Goal: Task Accomplishment & Management: Use online tool/utility

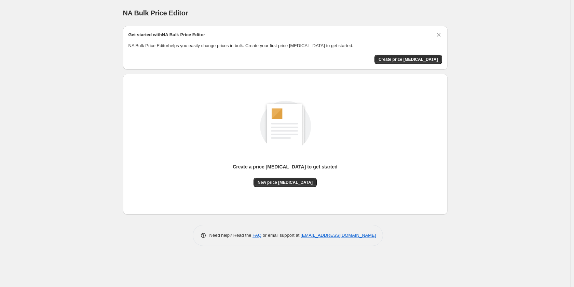
click at [558, 137] on div "NA Bulk Price Editor. This page is ready NA Bulk Price Editor Get started with …" at bounding box center [285, 143] width 570 height 287
click at [413, 61] on span "Create price change job" at bounding box center [407, 59] width 59 height 5
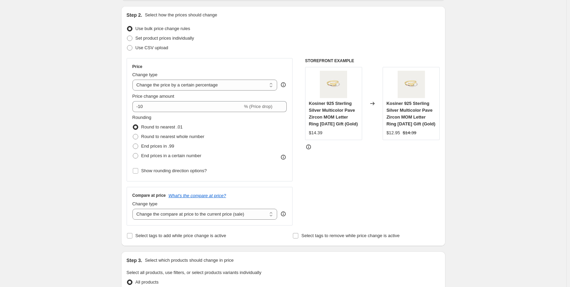
scroll to position [68, 0]
click at [171, 84] on select "Change the price to a certain amount Change the price by a certain amount Chang…" at bounding box center [205, 84] width 145 height 11
select select "by"
click at [134, 79] on select "Change the price to a certain amount Change the price by a certain amount Chang…" at bounding box center [205, 84] width 145 height 11
click at [184, 106] on input "-10.00" at bounding box center [194, 105] width 107 height 11
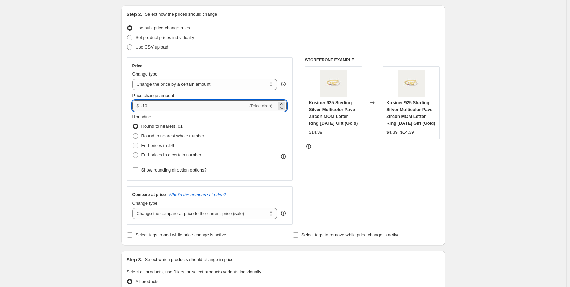
type input "-1"
type input "15.00"
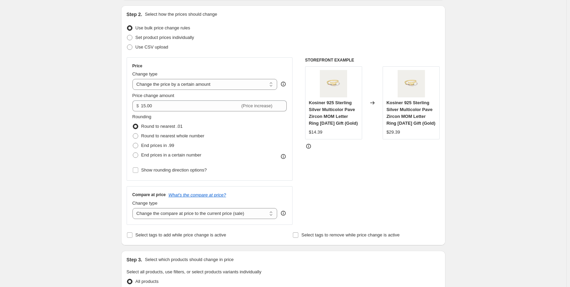
click at [55, 146] on div "Create new price change job. This page is ready Create new price change job Dra…" at bounding box center [283, 279] width 567 height 694
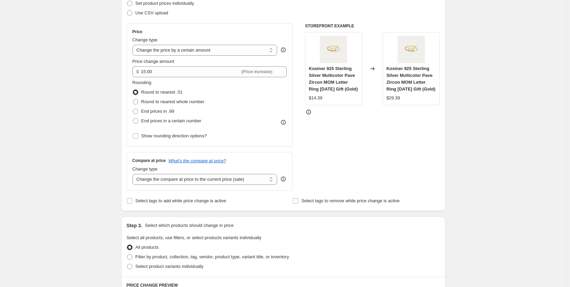
scroll to position [137, 0]
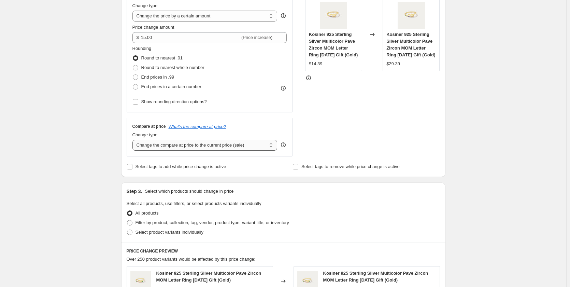
click at [173, 149] on select "Change the compare at price to the current price (sale) Change the compare at p…" at bounding box center [205, 145] width 145 height 11
click at [67, 132] on div "Create new price change job. This page is ready Create new price change job Dra…" at bounding box center [283, 210] width 567 height 694
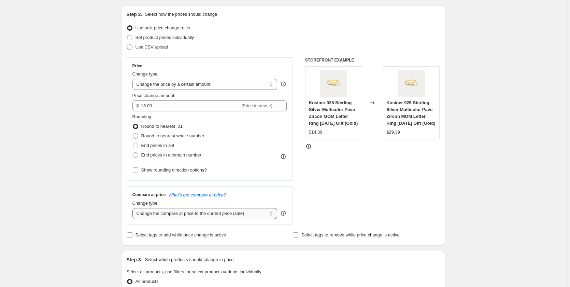
click at [146, 215] on select "Change the compare at price to the current price (sale) Change the compare at p…" at bounding box center [205, 213] width 145 height 11
select select "remove"
click at [134, 208] on select "Change the compare at price to the current price (sale) Change the compare at p…" at bounding box center [205, 213] width 145 height 11
click at [70, 201] on div "Create new price change job. This page is ready Create new price change job Dra…" at bounding box center [283, 279] width 567 height 694
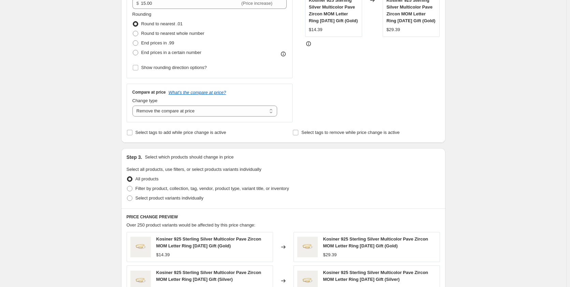
scroll to position [205, 0]
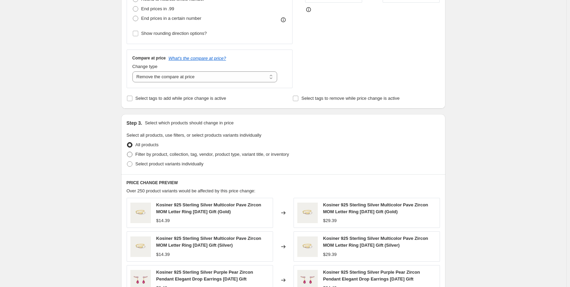
click at [131, 156] on span at bounding box center [129, 154] width 5 height 5
click at [127, 152] on input "Filter by product, collection, tag, vendor, product type, variant title, or inv…" at bounding box center [127, 152] width 0 height 0
radio input "true"
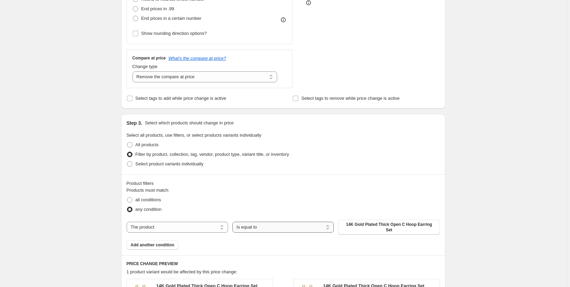
click at [283, 228] on select "Is equal to Is not equal to" at bounding box center [283, 227] width 101 height 11
click at [286, 226] on select "Is equal to Is not equal to" at bounding box center [283, 227] width 101 height 11
click at [351, 227] on span "14K Gold Plated Thick Open C Hoop Earring Set" at bounding box center [389, 227] width 93 height 11
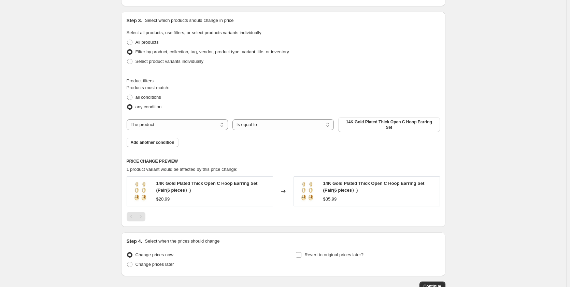
scroll to position [273, 0]
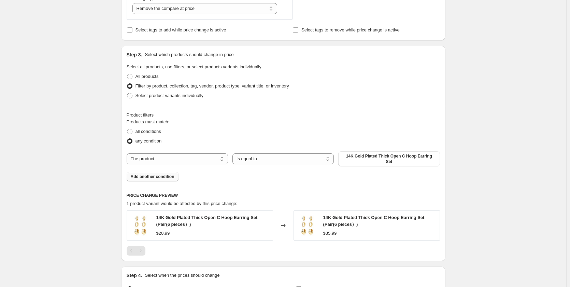
click at [170, 174] on span "Add another condition" at bounding box center [153, 176] width 44 height 5
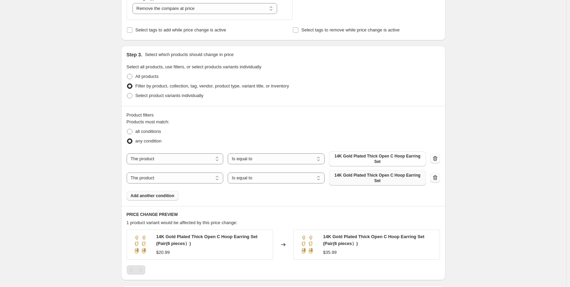
click at [414, 173] on span "14K Gold Plated Thick Open C Hoop Earring Set" at bounding box center [377, 177] width 89 height 11
click at [133, 131] on span at bounding box center [129, 131] width 5 height 5
click at [127, 129] on input "all conditions" at bounding box center [127, 129] width 0 height 0
radio input "true"
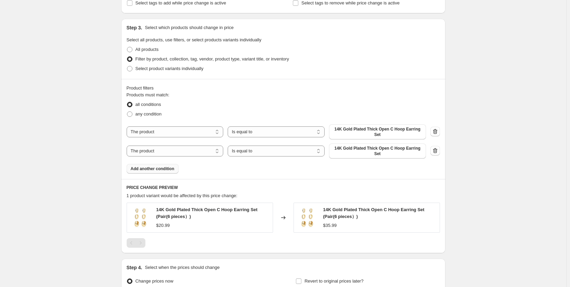
scroll to position [342, 0]
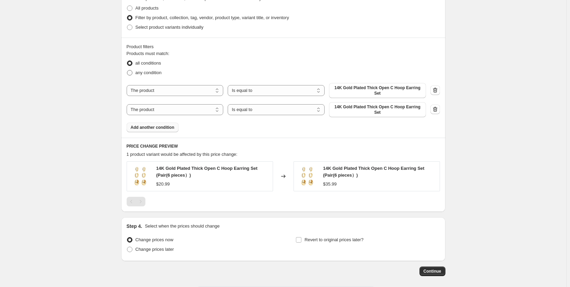
click at [131, 72] on span at bounding box center [129, 72] width 5 height 5
click at [127, 70] on input "any condition" at bounding box center [127, 70] width 0 height 0
radio input "true"
click at [169, 86] on select "The product The product's collection The product's tag The product's vendor The…" at bounding box center [175, 90] width 97 height 11
select select "tag"
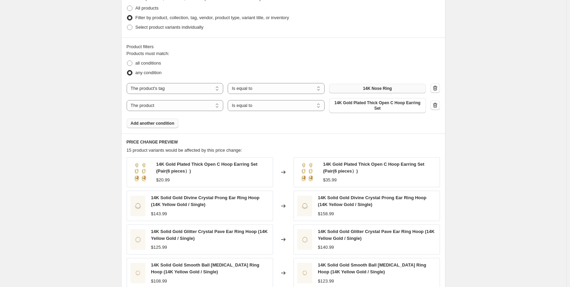
click at [365, 92] on button "14K Nose Ring" at bounding box center [377, 89] width 97 height 10
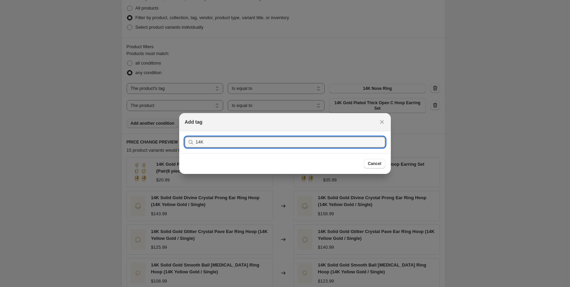
type input "14K"
click at [185, 131] on button "Submit" at bounding box center [194, 134] width 19 height 7
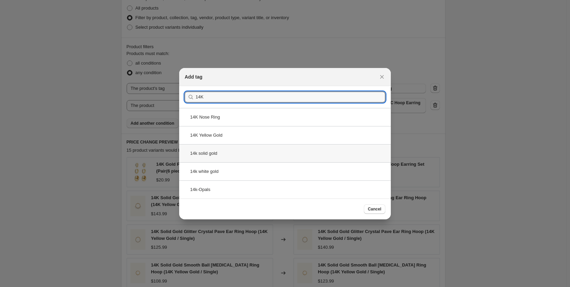
click at [240, 153] on div "14k solid gold" at bounding box center [285, 153] width 212 height 18
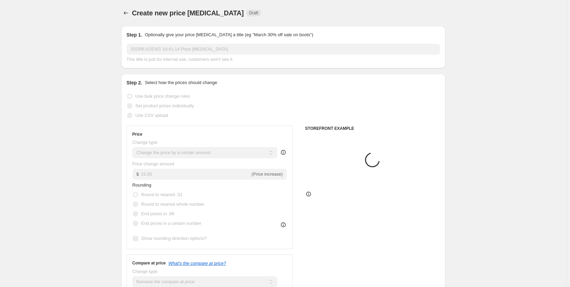
scroll to position [342, 0]
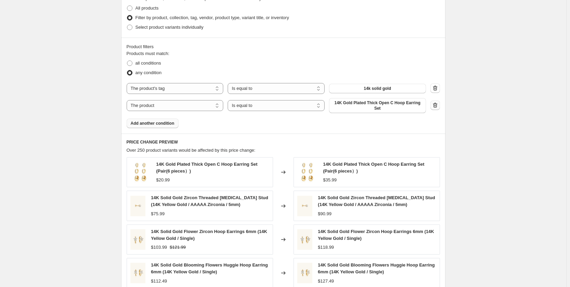
click at [437, 104] on icon "button" at bounding box center [435, 105] width 7 height 7
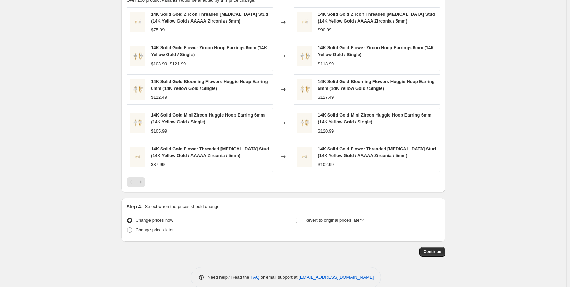
scroll to position [478, 0]
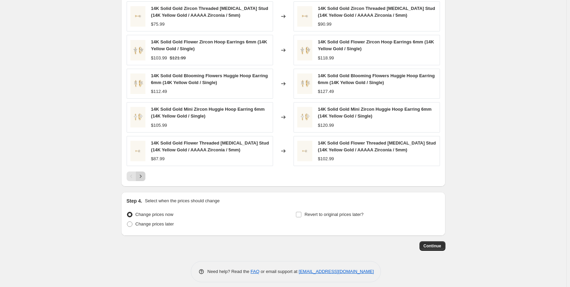
click at [141, 175] on icon "Next" at bounding box center [140, 176] width 7 height 7
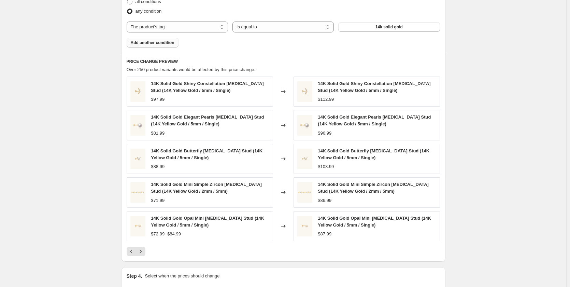
scroll to position [342, 0]
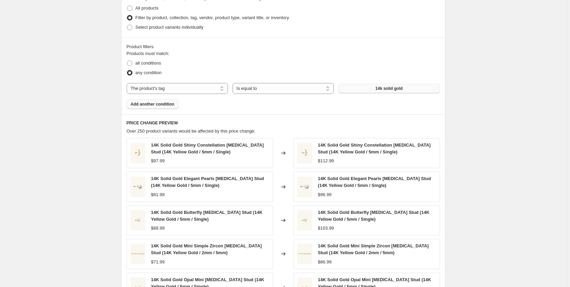
click at [377, 92] on button "14k solid gold" at bounding box center [388, 89] width 101 height 10
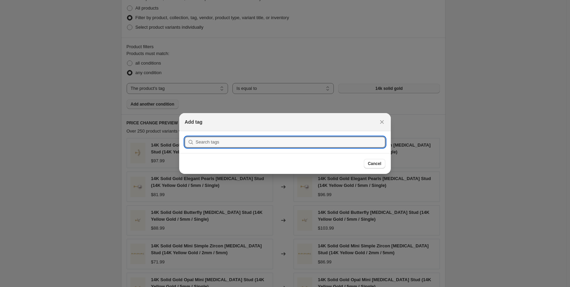
scroll to position [0, 0]
click at [425, 109] on div at bounding box center [285, 143] width 570 height 287
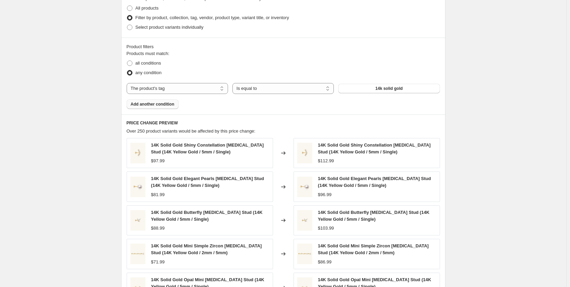
click at [57, 244] on div "Create new price change job. This page is ready Create new price change job Dra…" at bounding box center [283, 43] width 567 height 771
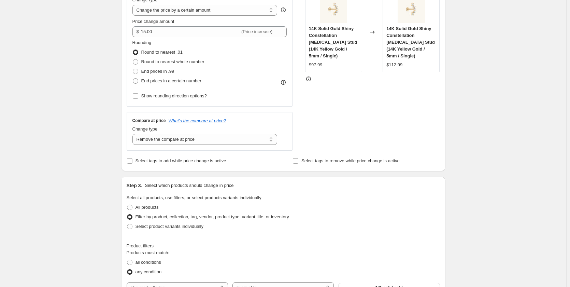
scroll to position [40, 0]
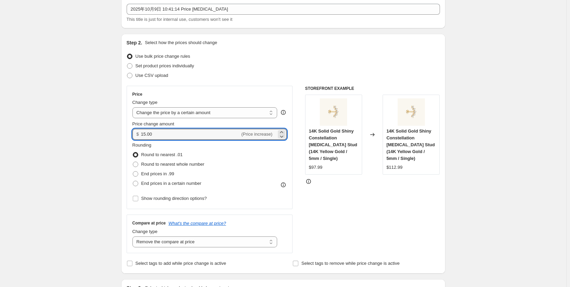
drag, startPoint x: 146, startPoint y: 135, endPoint x: 132, endPoint y: 131, distance: 14.4
click at [132, 131] on div "Price Change type Change the price to a certain amount Change the price by a ce…" at bounding box center [210, 147] width 166 height 123
type input "20.00"
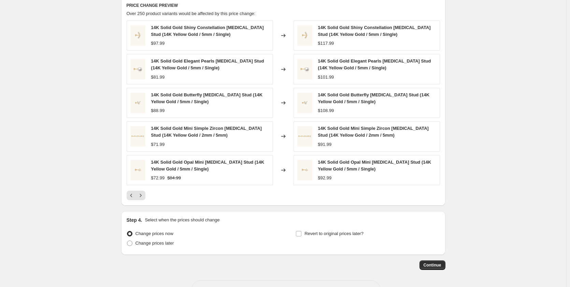
scroll to position [484, 0]
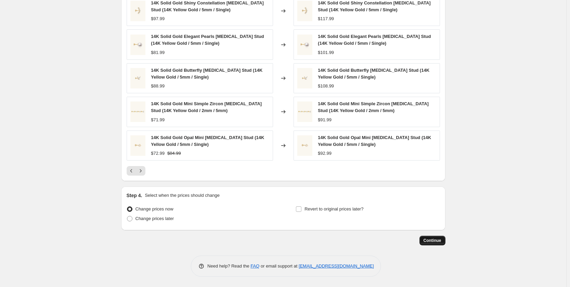
click at [428, 242] on span "Continue" at bounding box center [433, 240] width 18 height 5
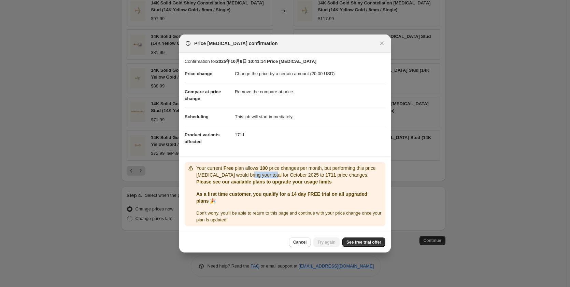
drag, startPoint x: 252, startPoint y: 176, endPoint x: 271, endPoint y: 176, distance: 19.1
click at [271, 176] on p "Your current Free plan allows 100 price changes per month, but performing this …" at bounding box center [289, 172] width 186 height 14
drag, startPoint x: 271, startPoint y: 176, endPoint x: 294, endPoint y: 178, distance: 23.3
click at [294, 178] on p "Your current Free plan allows 100 price changes per month, but performing this …" at bounding box center [289, 172] width 186 height 14
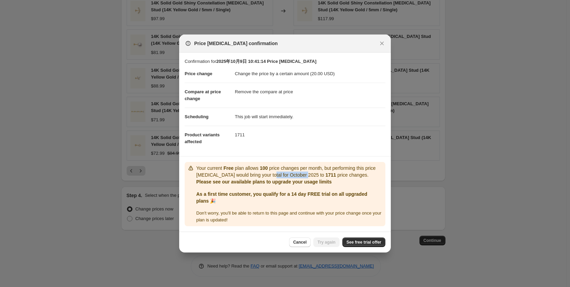
click at [294, 178] on p "Your current Free plan allows 100 price changes per month, but performing this …" at bounding box center [289, 172] width 186 height 14
click at [371, 243] on span "See free trial offer" at bounding box center [364, 241] width 35 height 5
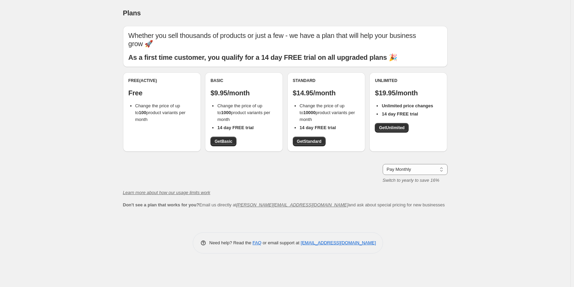
click at [225, 109] on li "Change the price of up to 1000 product variants per month" at bounding box center [247, 112] width 60 height 20
drag, startPoint x: 226, startPoint y: 92, endPoint x: 222, endPoint y: 89, distance: 5.3
click at [222, 89] on p "$9.95/month" at bounding box center [243, 93] width 67 height 8
click at [229, 92] on p "$9.95/month" at bounding box center [243, 93] width 67 height 8
drag, startPoint x: 230, startPoint y: 113, endPoint x: 215, endPoint y: 111, distance: 14.9
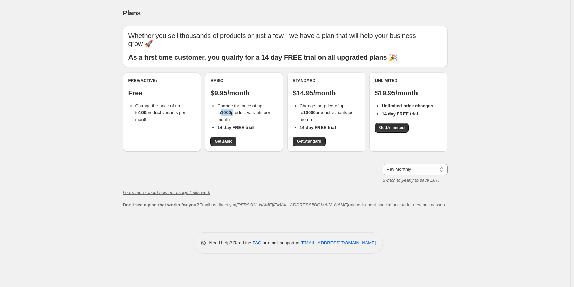
click at [215, 111] on ul "Change the price of up to 1000 product variants per month 14 day FREE trial" at bounding box center [243, 116] width 67 height 29
drag, startPoint x: 291, startPoint y: 94, endPoint x: 316, endPoint y: 98, distance: 25.6
click at [316, 98] on div "Standard $14.95/month Change the price of up to 10000 product variants per mont…" at bounding box center [326, 111] width 78 height 79
click at [316, 98] on div "Standard $14.95/month Change the price of up to 10000 product variants per mont…" at bounding box center [326, 112] width 67 height 68
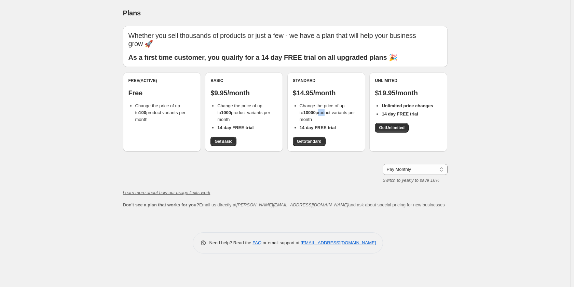
drag, startPoint x: 320, startPoint y: 111, endPoint x: 305, endPoint y: 106, distance: 15.9
click at [307, 107] on span "Change the price of up to 10000 product variants per month" at bounding box center [327, 112] width 55 height 19
click at [305, 106] on span "Change the price of up to 10000 product variants per month" at bounding box center [327, 112] width 55 height 19
drag, startPoint x: 293, startPoint y: 95, endPoint x: 321, endPoint y: 99, distance: 28.3
click at [321, 99] on div "Standard $14.95/month Change the price of up to 10000 product variants per mont…" at bounding box center [326, 112] width 67 height 68
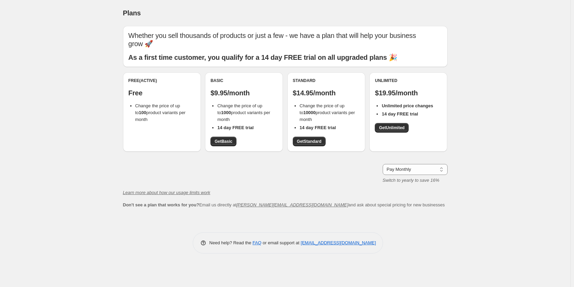
click at [321, 99] on div "Standard $14.95/month Change the price of up to 10000 product variants per mont…" at bounding box center [326, 112] width 67 height 68
click at [314, 144] on link "Get Standard" at bounding box center [309, 142] width 33 height 10
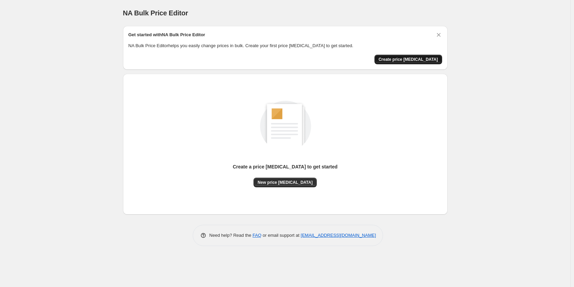
click at [410, 57] on span "Create price change job" at bounding box center [407, 59] width 59 height 5
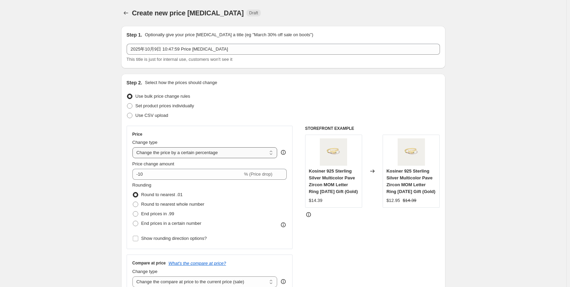
click at [178, 153] on select "Change the price to a certain amount Change the price by a certain amount Chang…" at bounding box center [205, 152] width 145 height 11
select select "by"
click at [134, 147] on select "Change the price to a certain amount Change the price by a certain amount Chang…" at bounding box center [205, 152] width 145 height 11
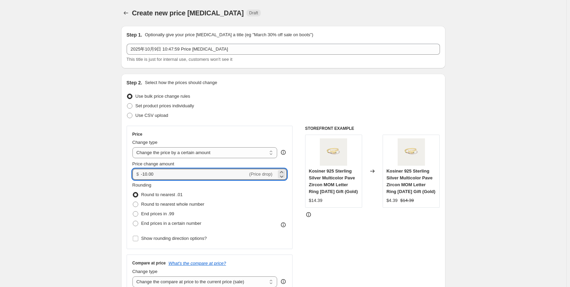
drag, startPoint x: 158, startPoint y: 172, endPoint x: 136, endPoint y: 174, distance: 22.6
click at [136, 174] on div "$ -10.00 (Price drop)" at bounding box center [210, 174] width 155 height 11
type input "1"
click at [157, 179] on input "20" at bounding box center [190, 174] width 99 height 11
type input "20.00"
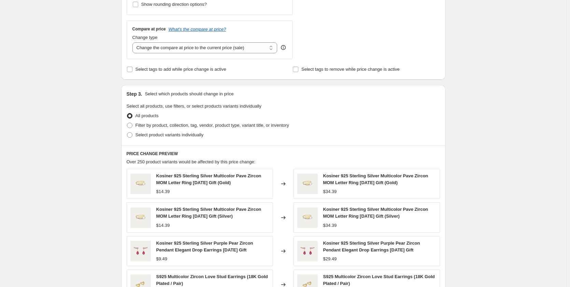
scroll to position [239, 0]
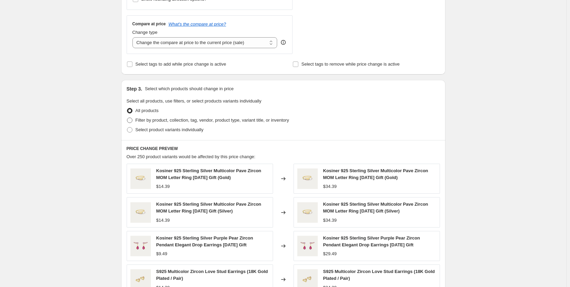
click at [129, 121] on span at bounding box center [129, 119] width 5 height 5
click at [127, 118] on input "Filter by product, collection, tag, vendor, product type, variant title, or inv…" at bounding box center [127, 117] width 0 height 0
radio input "true"
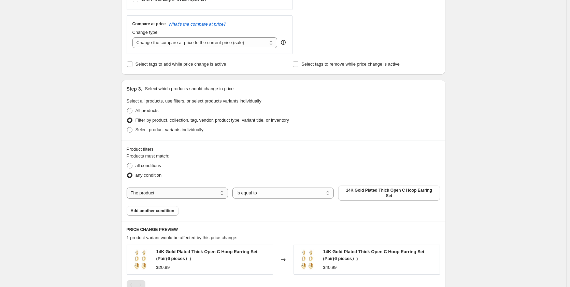
click at [169, 194] on select "The product The product's collection The product's tag The product's vendor The…" at bounding box center [177, 193] width 101 height 11
select select "tag"
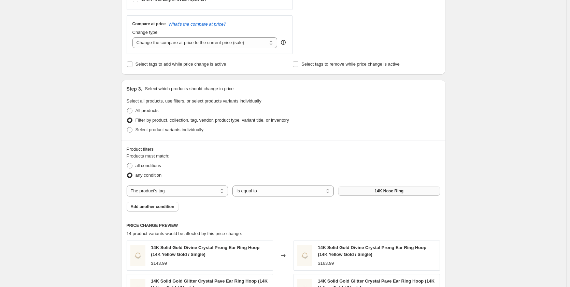
click at [375, 195] on button "14K Nose Ring" at bounding box center [388, 191] width 101 height 10
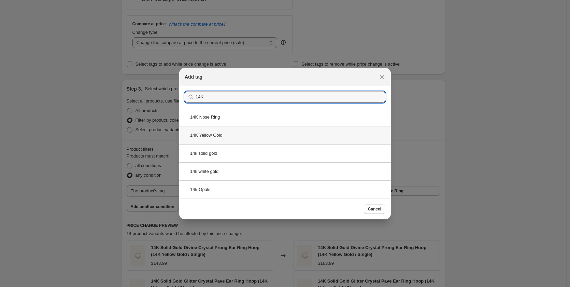
type input "14K"
click at [233, 137] on div "14K Yellow Gold" at bounding box center [285, 135] width 212 height 18
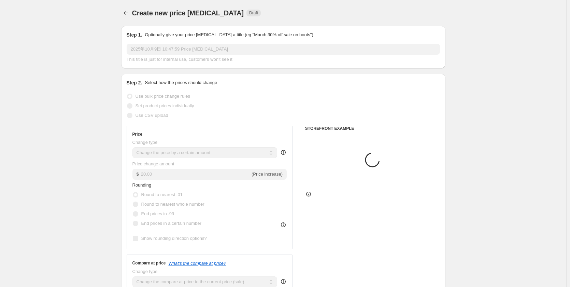
scroll to position [239, 0]
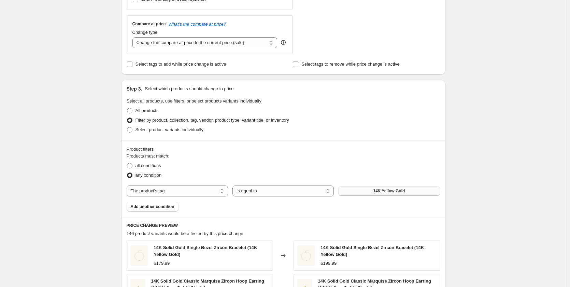
click at [380, 193] on span "14K Yellow Gold" at bounding box center [389, 190] width 32 height 5
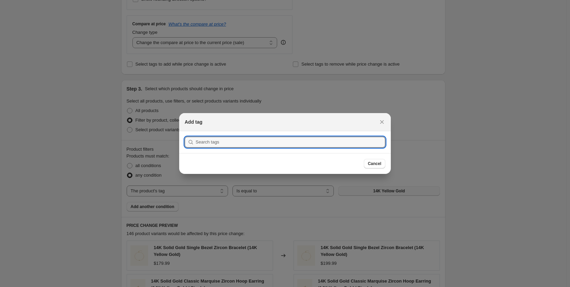
scroll to position [0, 0]
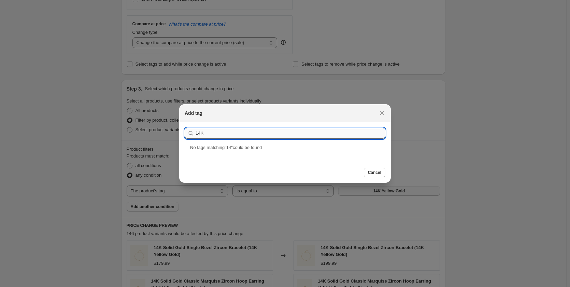
type input "14K"
click at [185, 122] on button "Submit" at bounding box center [194, 125] width 19 height 7
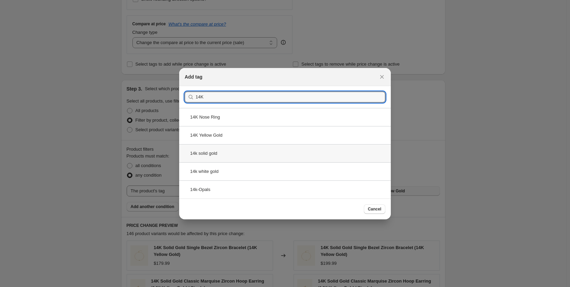
click at [234, 157] on div "14k solid gold" at bounding box center [285, 153] width 212 height 18
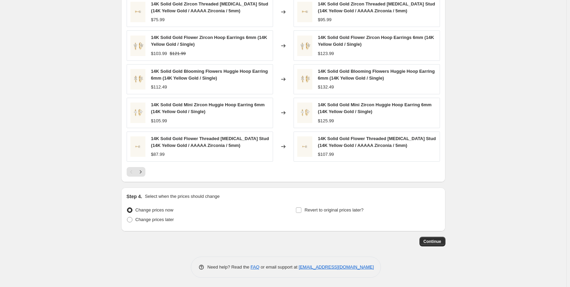
scroll to position [484, 0]
click at [434, 238] on span "Continue" at bounding box center [433, 240] width 18 height 5
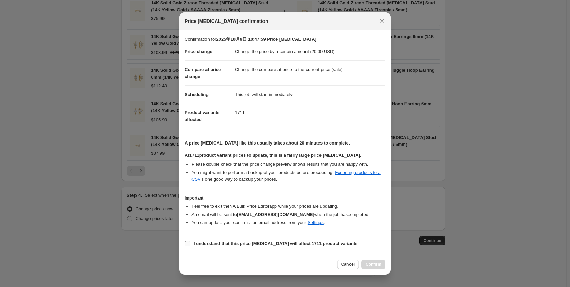
click at [192, 241] on label "I understand that this price change job will affect 1711 product variants" at bounding box center [271, 244] width 173 height 10
click at [191, 241] on input "I understand that this price change job will affect 1711 product variants" at bounding box center [187, 243] width 5 height 5
checkbox input "true"
click at [368, 263] on span "Confirm" at bounding box center [374, 264] width 16 height 5
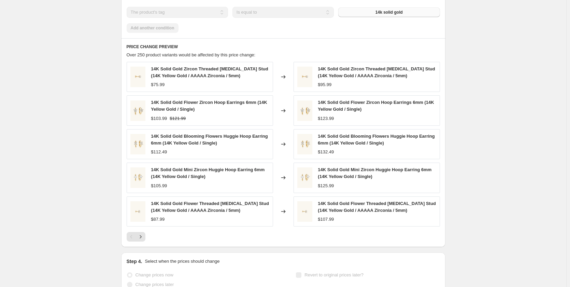
scroll to position [518, 0]
